Goal: Complete application form

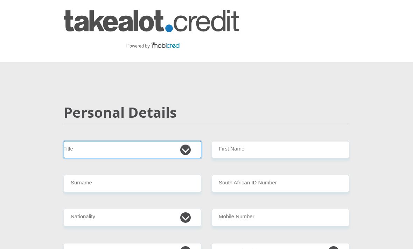
click at [186, 146] on select "Mr Ms Mrs Dr Other" at bounding box center [132, 149] width 137 height 17
select select "Ms"
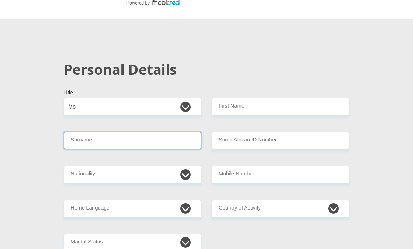
click at [169, 142] on input "Surname" at bounding box center [132, 140] width 137 height 17
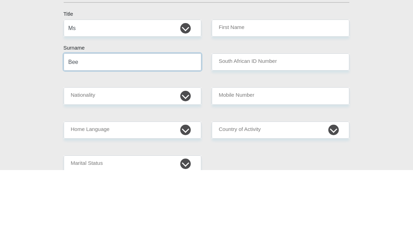
type input "Beeston"
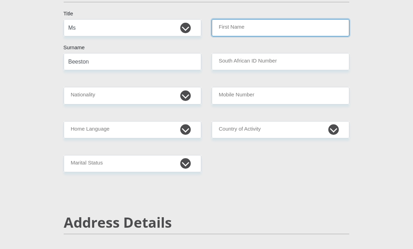
click at [290, 35] on input "First Name" at bounding box center [280, 27] width 137 height 17
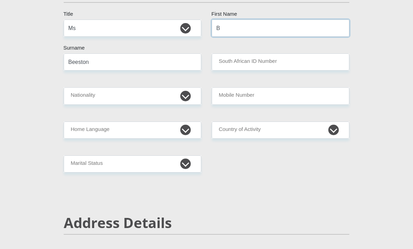
type input "Brette"
click at [148, 91] on select "South Africa Afghanistan Aland Islands Albania Algeria America Samoa American V…" at bounding box center [132, 95] width 137 height 17
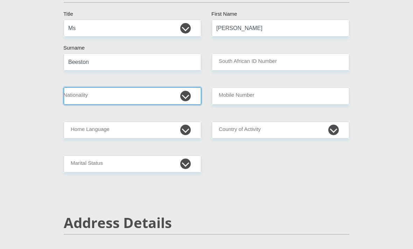
scroll to position [122, 0]
select select "ZAF"
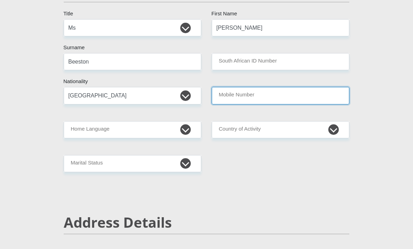
click at [299, 104] on input "Mobile Number" at bounding box center [280, 95] width 137 height 17
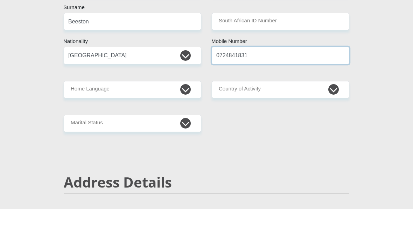
type input "0724841831"
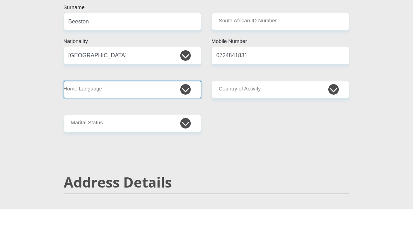
click at [189, 122] on select "Afrikaans English Sepedi South Ndebele Southern Sotho Swati Tsonga Tswana Venda…" at bounding box center [132, 130] width 137 height 17
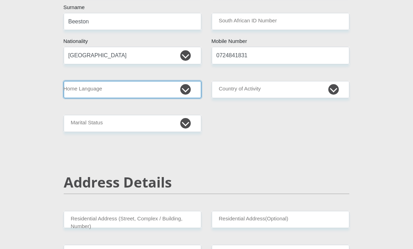
select select "eng"
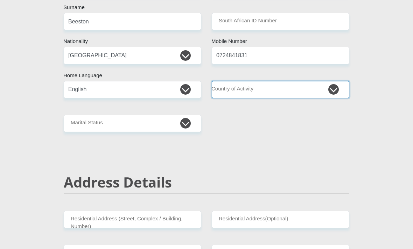
click at [285, 96] on select "South Africa Afghanistan Aland Islands Albania Algeria America Samoa American V…" at bounding box center [280, 89] width 137 height 17
select select "ZAF"
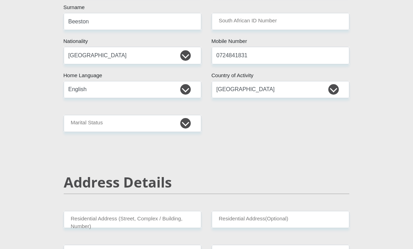
click at [165, 123] on select "Married ANC Single Divorced Widowed Married COP or Customary Law" at bounding box center [132, 123] width 137 height 17
select select "2"
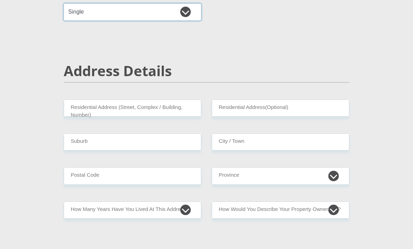
scroll to position [274, 0]
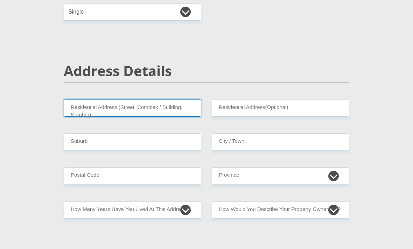
click at [186, 108] on input "Residential Address (Street, Complex / Building, Number)" at bounding box center [132, 108] width 137 height 17
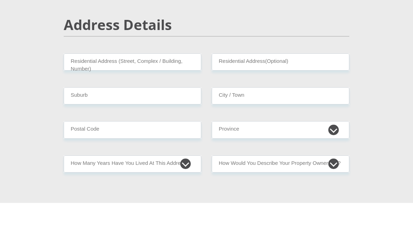
type input "41"
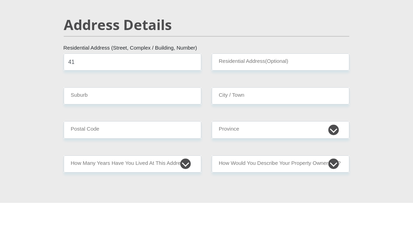
type input "Rhyn Avenue"
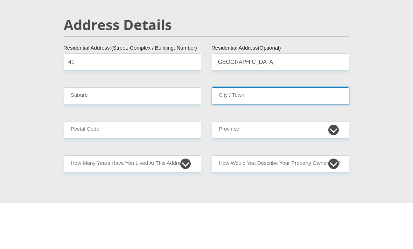
type input "Bloemfontein"
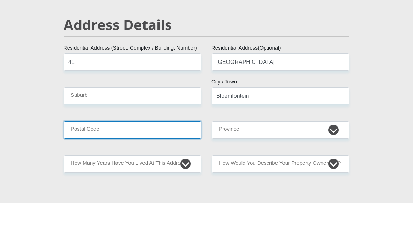
type input "9301"
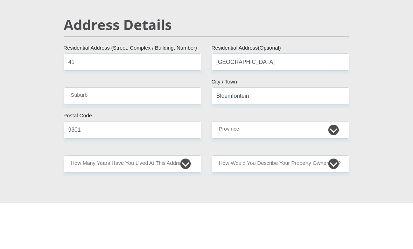
scroll to position [320, 0]
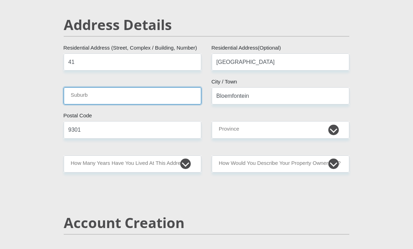
click at [169, 99] on input "Suburb" at bounding box center [132, 95] width 137 height 17
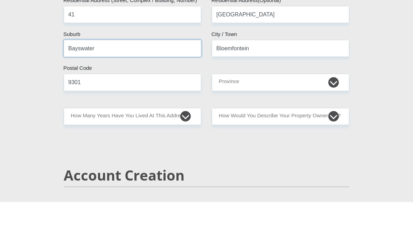
type input "Bayswater"
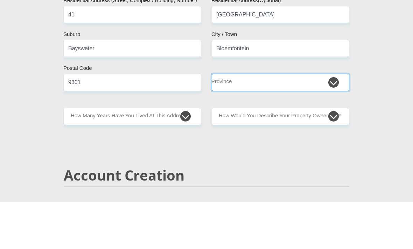
click at [267, 121] on select "Eastern Cape Free State Gauteng KwaZulu-Natal Limpopo Mpumalanga Northern Cape …" at bounding box center [280, 129] width 137 height 17
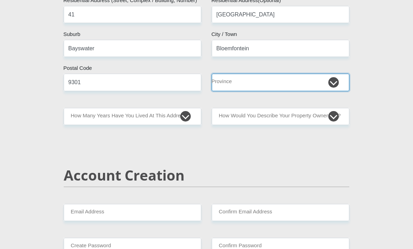
select select "Free State"
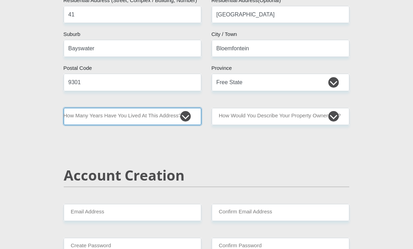
click at [184, 122] on select "less than 1 year 1-3 years 3-5 years 5+ years" at bounding box center [132, 116] width 137 height 17
select select "5"
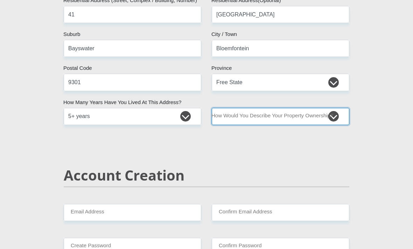
click at [286, 115] on select "Owned Rented Family Owned Company Dwelling" at bounding box center [280, 116] width 137 height 17
select select "parents"
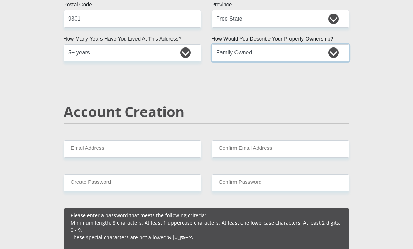
scroll to position [431, 0]
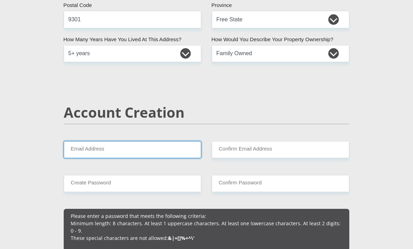
click at [168, 148] on input "Email Address" at bounding box center [132, 149] width 137 height 17
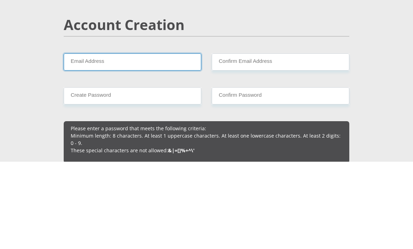
type input "O"
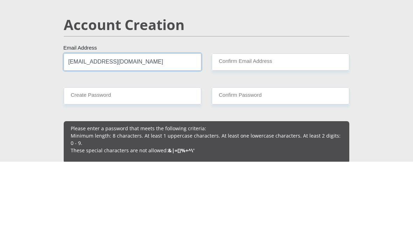
type input "brettebeeston94@gmail.com"
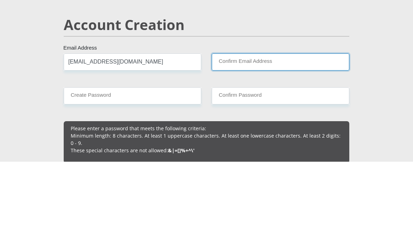
click at [312, 141] on input "Confirm Email Address" at bounding box center [280, 149] width 137 height 17
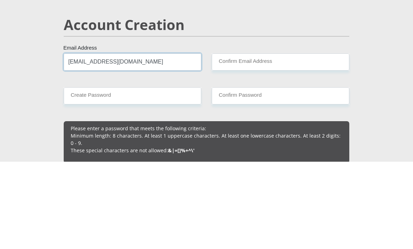
click at [141, 141] on input "brettebeeston94@gmail.com" at bounding box center [132, 149] width 137 height 17
click at [137, 141] on input "brettebeeston94@gmail.com" at bounding box center [132, 149] width 137 height 17
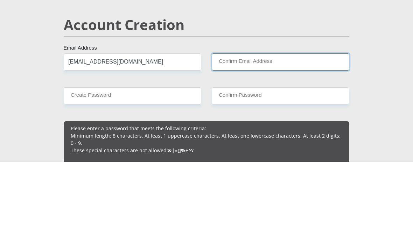
click at [288, 141] on input "Confirm Email Address" at bounding box center [280, 149] width 137 height 17
click at [277, 141] on input "Confirm Email Address" at bounding box center [280, 149] width 137 height 17
click at [237, 141] on input "Confirm Email Address" at bounding box center [280, 149] width 137 height 17
paste input "brettebeeston94@gmail.com"
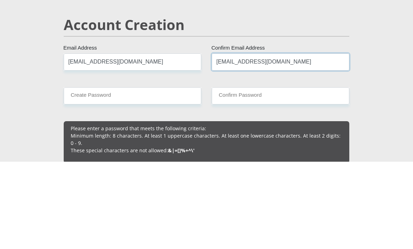
type input "brettebeeston94@gmail.com"
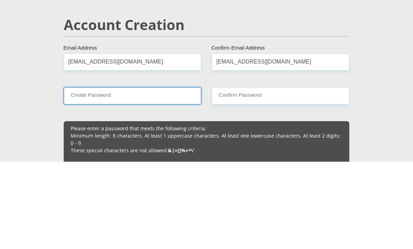
click at [159, 175] on input "Create Password" at bounding box center [132, 183] width 137 height 17
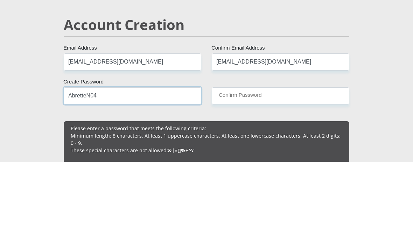
type input "AbretteN04"
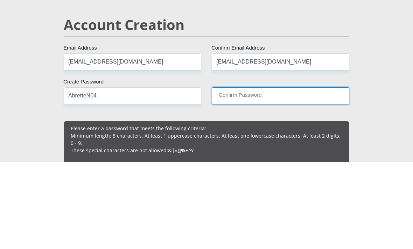
click at [261, 175] on input "Confirm Password" at bounding box center [280, 183] width 137 height 17
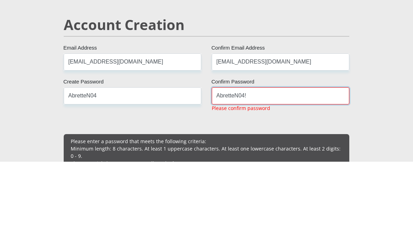
type input "AbretteN04!"
click at [153, 175] on input "AbretteN04" at bounding box center [132, 183] width 137 height 17
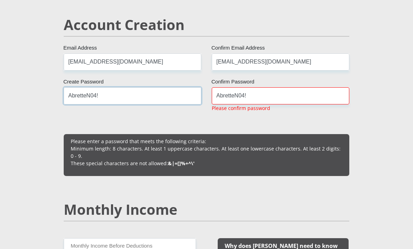
scroll to position [518, 0]
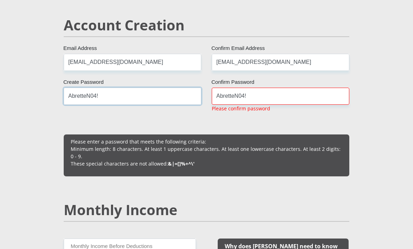
type input "AbretteN04!"
click at [292, 99] on input "AbretteN04!" at bounding box center [280, 96] width 137 height 17
click at [325, 92] on input "AbretteN04!" at bounding box center [280, 96] width 137 height 17
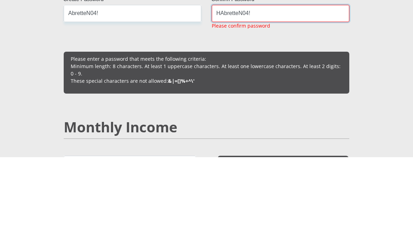
scroll to position [506, 0]
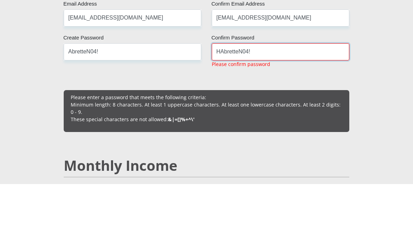
scroll to position [571, 0]
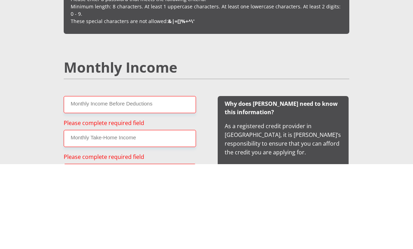
type input "AbretteN04!"
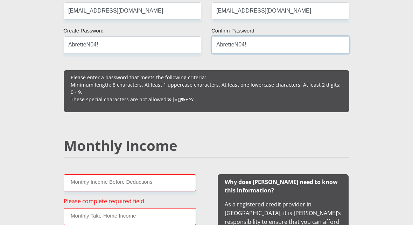
scroll to position [554, 0]
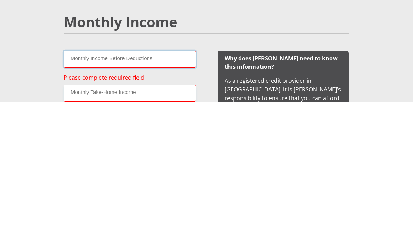
click at [172, 198] on input "Monthly Income Before Deductions" at bounding box center [130, 206] width 132 height 17
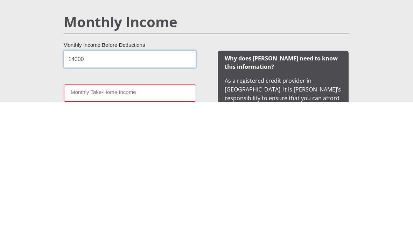
type input "14000"
click at [168, 232] on input "Monthly Take-Home Income" at bounding box center [130, 240] width 132 height 17
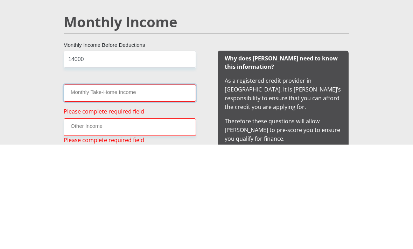
scroll to position [602, 0]
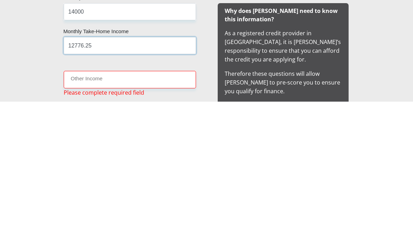
type input "12776.25"
click at [172, 219] on input "Other Income" at bounding box center [130, 227] width 132 height 17
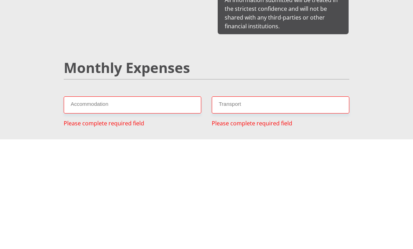
scroll to position [745, 0]
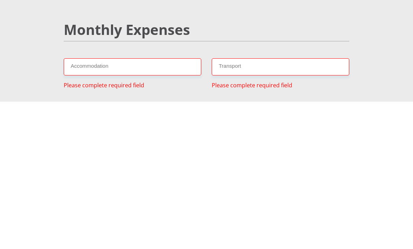
type input "0"
click at [168, 206] on input "Accommodation" at bounding box center [132, 214] width 137 height 17
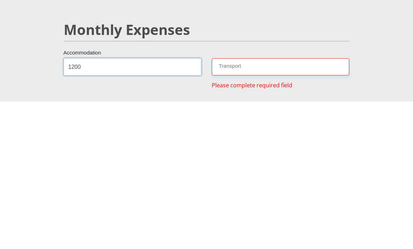
type input "1200"
click at [313, 206] on input "Transport" at bounding box center [280, 214] width 137 height 17
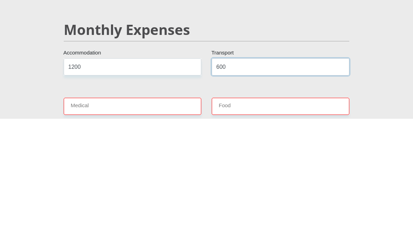
scroll to position [777, 0]
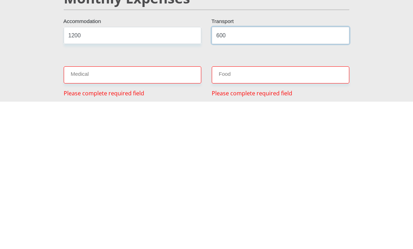
type input "600"
click at [173, 214] on input "Medical" at bounding box center [132, 222] width 137 height 17
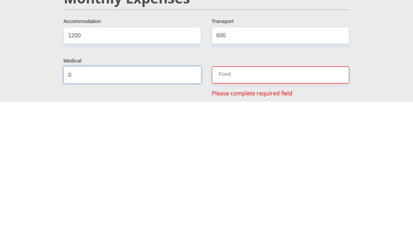
type input "0"
click at [319, 214] on input "Food" at bounding box center [280, 222] width 137 height 17
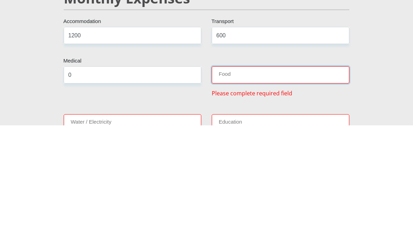
scroll to position [801, 0]
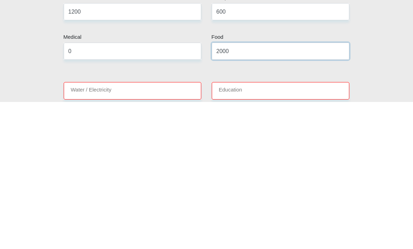
type input "2000"
click at [164, 230] on input "Water / Electricity" at bounding box center [132, 238] width 137 height 17
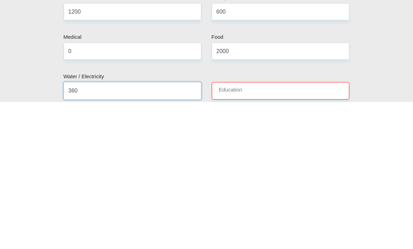
type input "360"
click at [310, 230] on input "Education" at bounding box center [280, 238] width 137 height 17
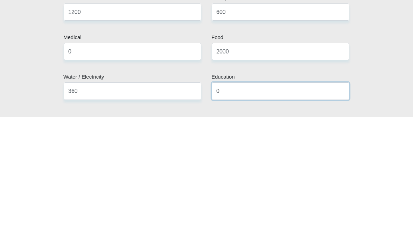
scroll to position [849, 0]
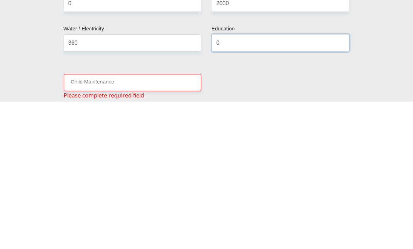
type input "0"
click at [176, 222] on input "Child Maintenance" at bounding box center [132, 230] width 137 height 17
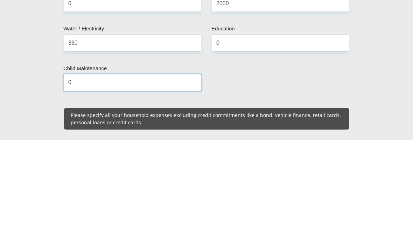
scroll to position [887, 0]
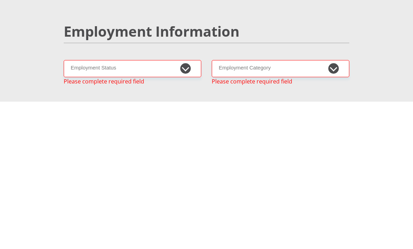
type input "0"
click at [188, 208] on select "Permanent/Full-time Part-time/Casual Contract Worker Self-Employed Housewife Re…" at bounding box center [132, 216] width 137 height 17
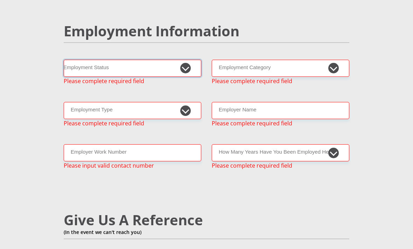
select select "1"
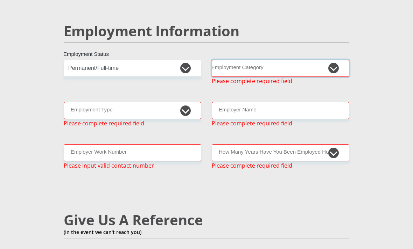
click at [290, 73] on select "AGRICULTURE ALCOHOL & TOBACCO CONSTRUCTION MATERIALS METALLURGY EQUIPMENT FOR R…" at bounding box center [280, 68] width 137 height 17
click at [260, 65] on select "AGRICULTURE ALCOHOL & TOBACCO CONSTRUCTION MATERIALS METALLURGY EQUIPMENT FOR R…" at bounding box center [280, 68] width 137 height 17
select select "14"
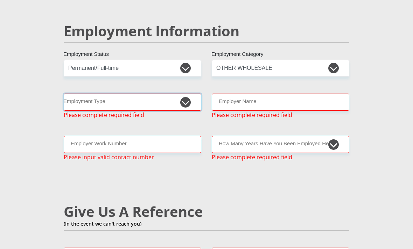
click at [151, 94] on select "College/Lecturer Craft Seller Creative Driver Executive Farmer Forces - Non Com…" at bounding box center [132, 102] width 137 height 17
select select "Licenced Professional"
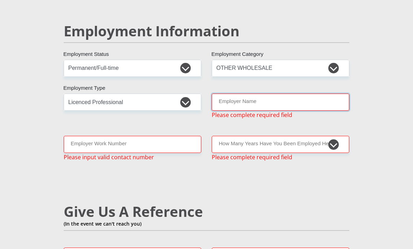
click at [285, 94] on input "Employer Name" at bounding box center [280, 102] width 137 height 17
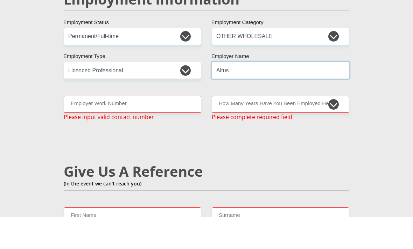
type input "Altus"
click at [173, 128] on input "Employer Work Number" at bounding box center [132, 136] width 137 height 17
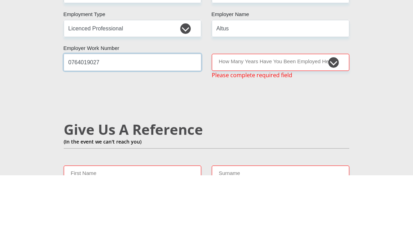
type input "0764019027"
click at [314, 128] on select "less than 1 year 1-3 years 3-5 years 5+ years" at bounding box center [280, 136] width 137 height 17
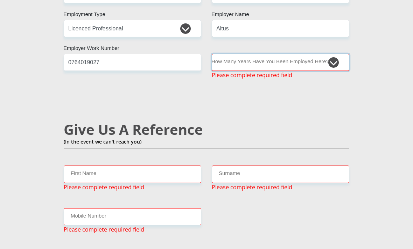
click at [329, 60] on select "less than 1 year 1-3 years 3-5 years 5+ years" at bounding box center [280, 62] width 137 height 17
click at [327, 57] on select "less than 1 year 1-3 years 3-5 years 5+ years" at bounding box center [280, 62] width 137 height 17
select select "24"
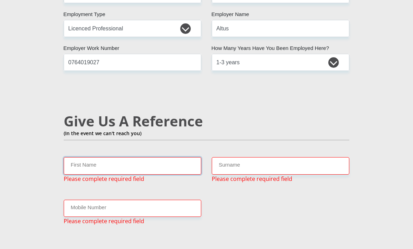
click at [183, 164] on input "First Name" at bounding box center [132, 165] width 137 height 17
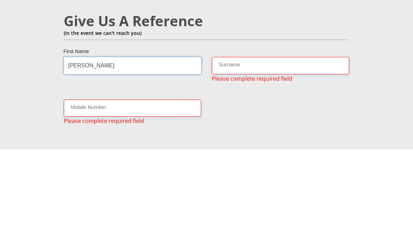
type input "Sonja"
click at [276, 157] on input "Surname" at bounding box center [280, 165] width 137 height 17
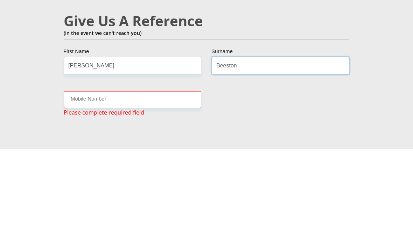
type input "Beeston"
click at [164, 192] on input "Mobile Number" at bounding box center [132, 200] width 137 height 17
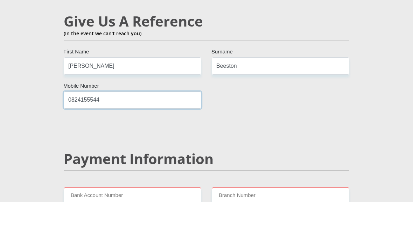
scroll to position [1256, 0]
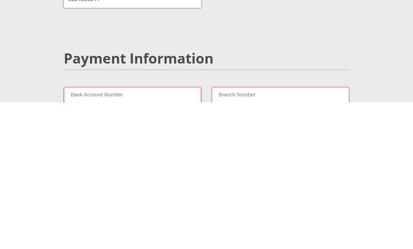
type input "0824155544"
click at [170, 234] on input "Bank Account Number" at bounding box center [132, 242] width 137 height 17
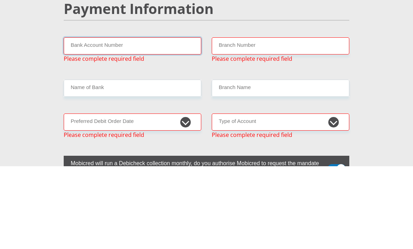
scroll to position [1370, 0]
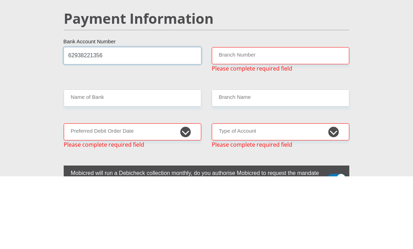
type input "62938221356"
click at [318, 120] on input "Branch Number" at bounding box center [280, 128] width 137 height 17
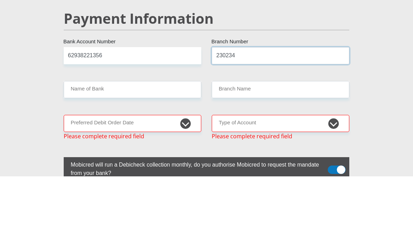
type input "230234"
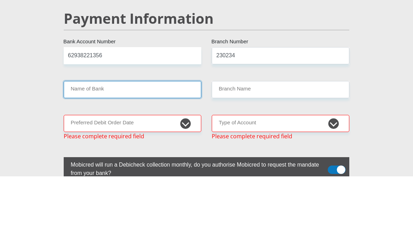
click at [170, 154] on input "Name of Bank" at bounding box center [132, 162] width 137 height 17
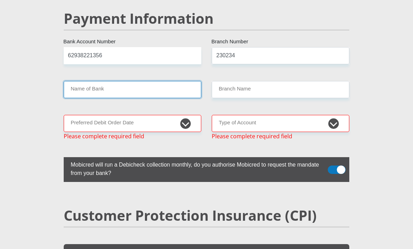
type input "FIRSTRAND BANK"
type input "PRELLER PLEIN 172"
click at [180, 89] on input "FIRSTRAND BANK" at bounding box center [132, 89] width 137 height 17
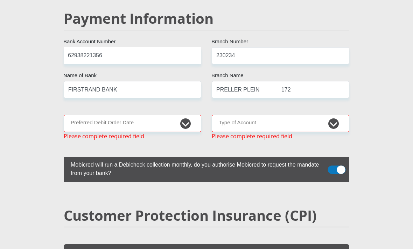
click at [185, 119] on select "1st 2nd 3rd 4th 5th 7th 18th 19th 20th 21st 22nd 23rd 24th 25th 26th 27th 28th …" at bounding box center [132, 123] width 137 height 17
select select "20"
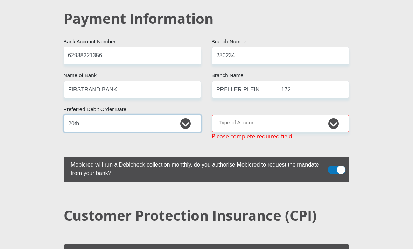
click at [189, 122] on select "1st 2nd 3rd 4th 5th 7th 18th 19th 20th 21st 22nd 23rd 24th 25th 26th 27th 28th …" at bounding box center [132, 123] width 137 height 17
click at [325, 120] on select "Cheque Savings" at bounding box center [280, 123] width 137 height 17
select select "CUR"
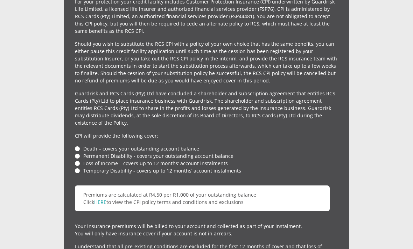
scroll to position [1701, 0]
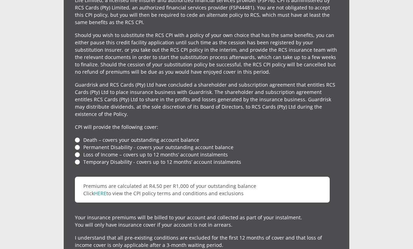
click at [227, 198] on p "Premiums are calculated at R4,50 per R1,000 of your outstanding balance Click H…" at bounding box center [202, 190] width 255 height 26
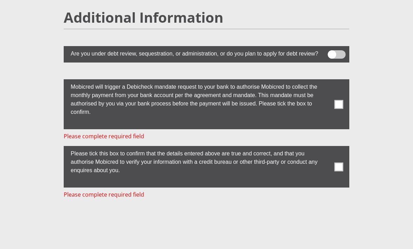
scroll to position [2021, 0]
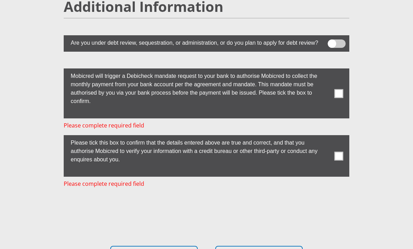
click at [346, 159] on label at bounding box center [206, 156] width 285 height 42
click at [328, 137] on input "checkbox" at bounding box center [328, 137] width 0 height 0
checkbox input "true"
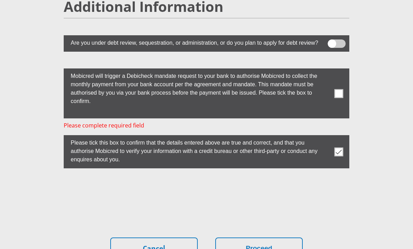
click at [342, 95] on span at bounding box center [338, 93] width 9 height 9
click at [328, 70] on input "checkbox" at bounding box center [328, 70] width 0 height 0
checkbox input "true"
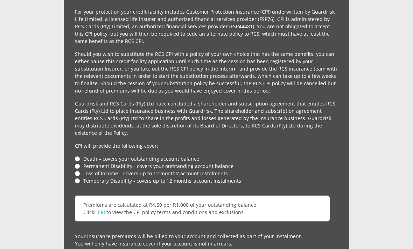
scroll to position [1655, 0]
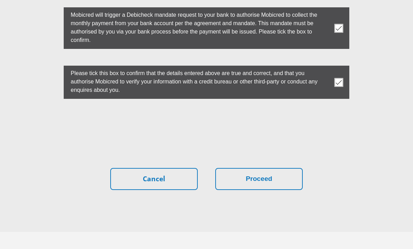
click at [288, 184] on button "Proceed" at bounding box center [258, 180] width 87 height 22
click at [260, 182] on button "Proceed" at bounding box center [258, 179] width 87 height 22
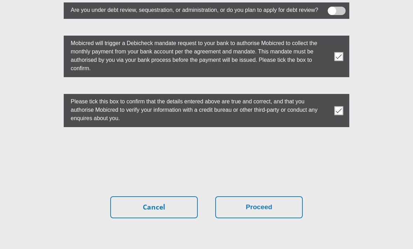
click at [283, 210] on button "Proceed" at bounding box center [258, 208] width 87 height 22
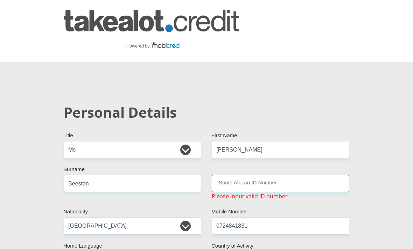
scroll to position [1, 0]
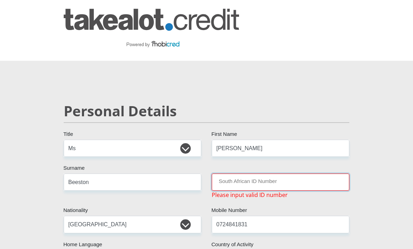
click at [326, 184] on input "South African ID Number" at bounding box center [280, 182] width 137 height 17
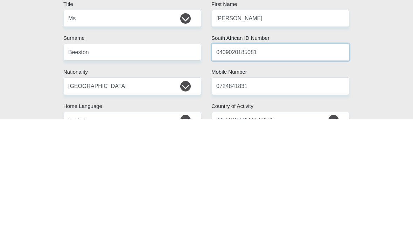
type input "0409020185081"
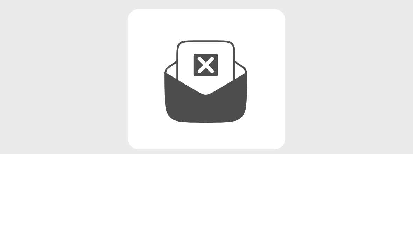
scroll to position [123, 0]
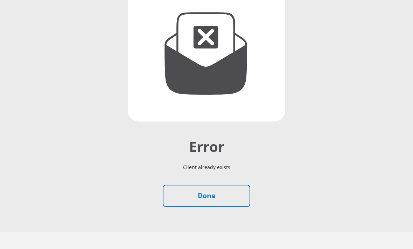
click at [222, 193] on link "Done" at bounding box center [206, 196] width 87 height 22
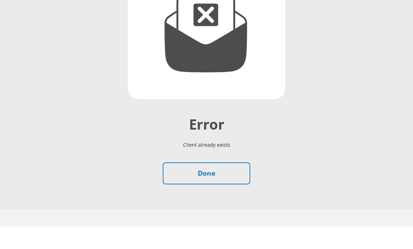
scroll to position [146, 0]
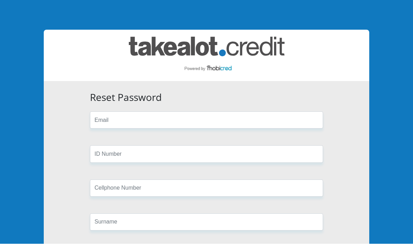
scroll to position [42, 0]
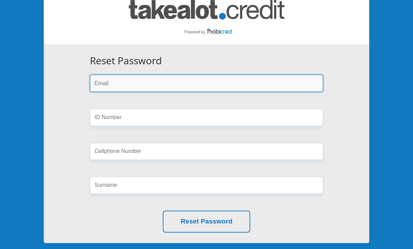
click at [243, 85] on input "email" at bounding box center [206, 83] width 233 height 17
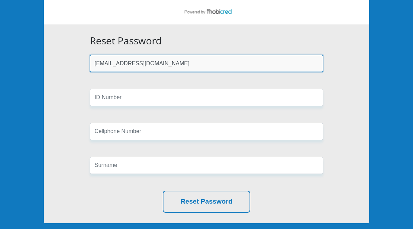
type input "brettebeeston94@gmail.com"
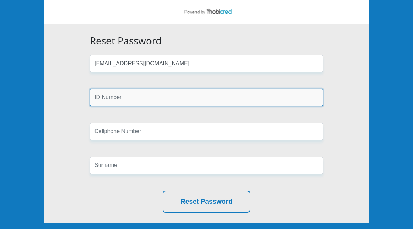
click at [235, 109] on input "text" at bounding box center [206, 117] width 233 height 17
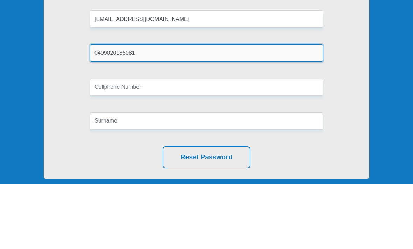
type input "0409020185081"
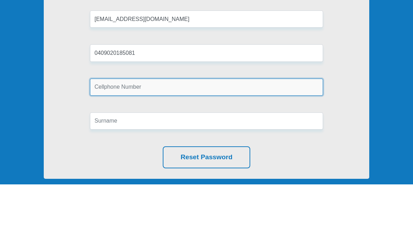
click at [198, 143] on input "text" at bounding box center [206, 151] width 233 height 17
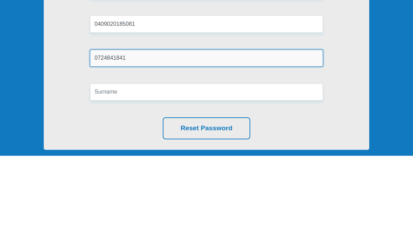
type input "0724841841"
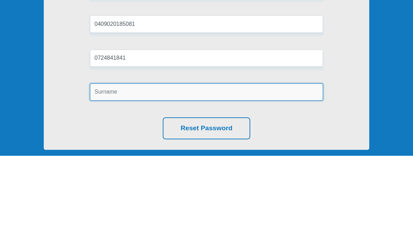
click at [185, 177] on input "text" at bounding box center [206, 185] width 233 height 17
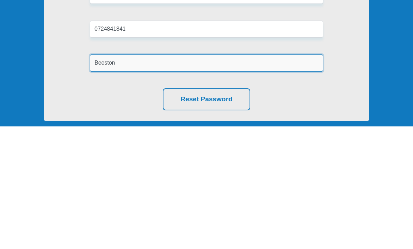
type input "Beeston"
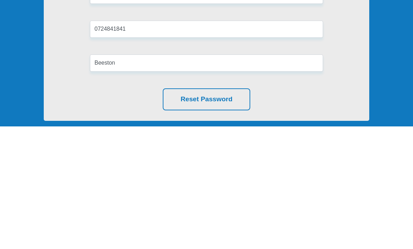
click at [223, 211] on button "Reset Password" at bounding box center [206, 222] width 87 height 22
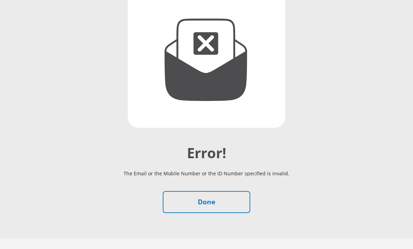
scroll to position [123, 0]
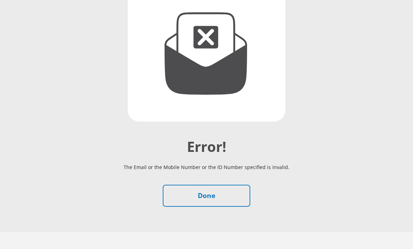
click at [207, 194] on link "Done" at bounding box center [206, 196] width 87 height 22
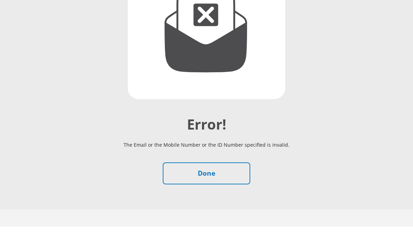
scroll to position [146, 0]
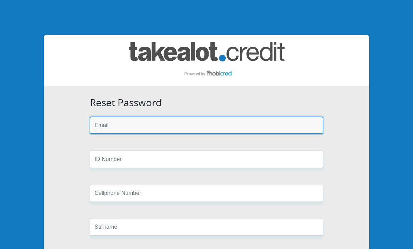
click at [217, 128] on input "email" at bounding box center [206, 125] width 233 height 17
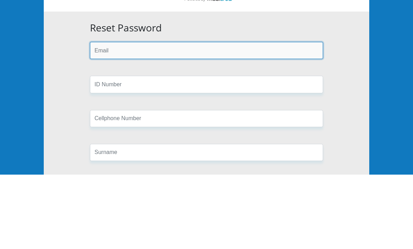
click at [165, 117] on input "email" at bounding box center [206, 125] width 233 height 17
paste input "officialbretteb@gmail.com"
type input "officialbretteb@gmail.com"
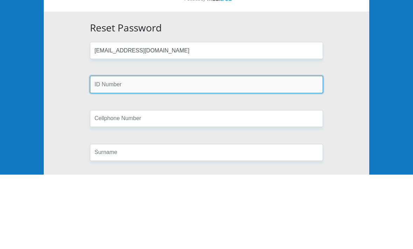
click at [215, 151] on input "text" at bounding box center [206, 159] width 233 height 17
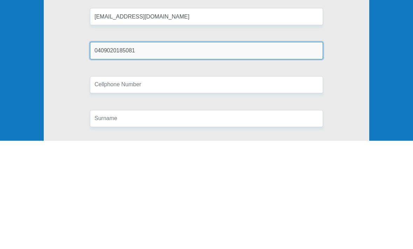
type input "0409020185081"
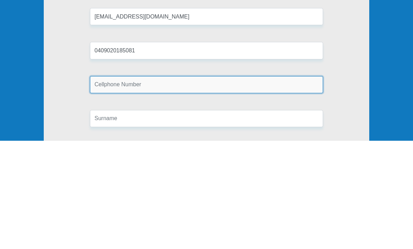
click at [161, 185] on input "text" at bounding box center [206, 193] width 233 height 17
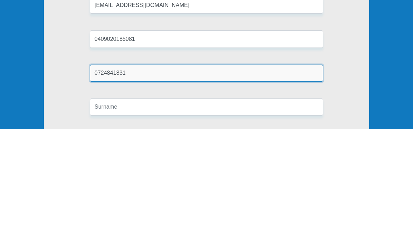
scroll to position [13, 0]
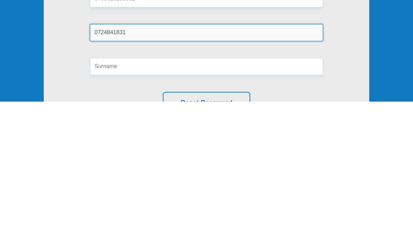
type input "0724841831"
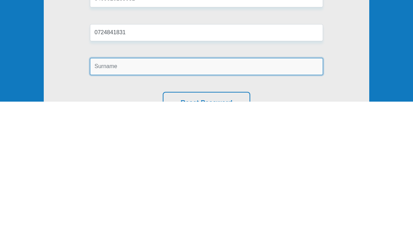
click at [167, 206] on input "text" at bounding box center [206, 214] width 233 height 17
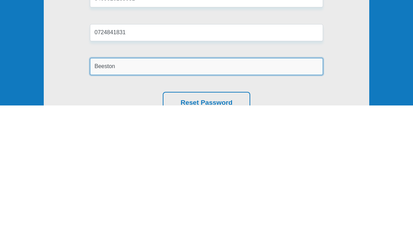
scroll to position [33, 0]
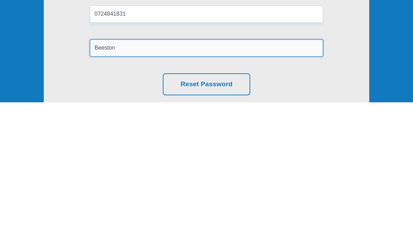
type input "Beeston"
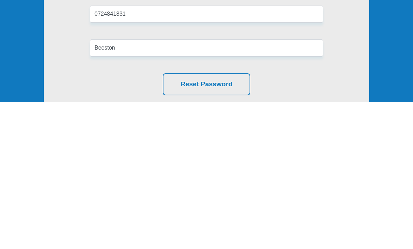
click at [228, 220] on button "Reset Password" at bounding box center [206, 231] width 87 height 22
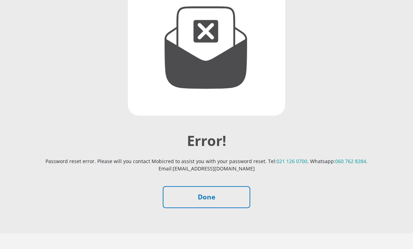
scroll to position [130, 0]
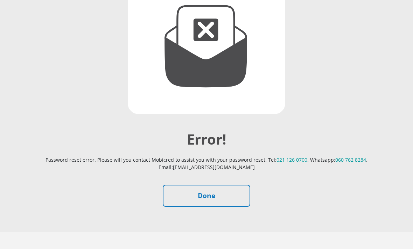
click at [232, 186] on link "Done" at bounding box center [206, 196] width 87 height 22
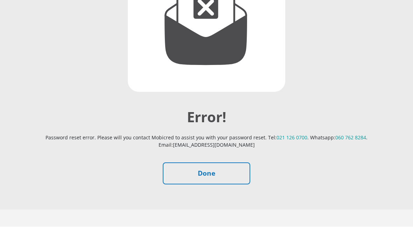
scroll to position [153, 0]
